Goal: Navigation & Orientation: Find specific page/section

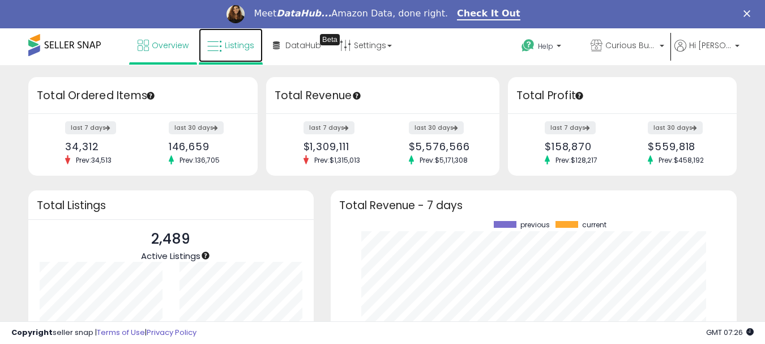
click at [252, 42] on span "Listings" at bounding box center [239, 45] width 29 height 11
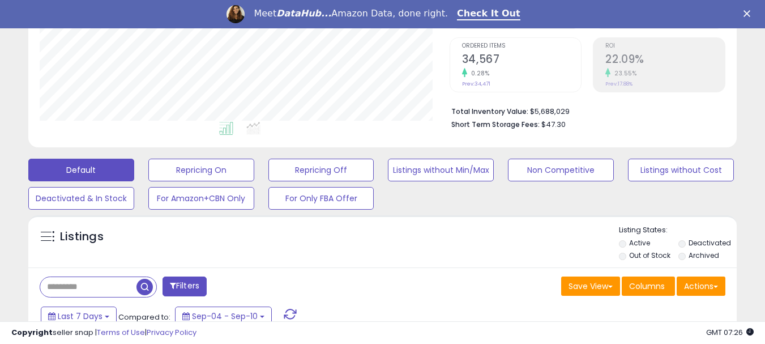
scroll to position [283, 0]
